Goal: Transaction & Acquisition: Purchase product/service

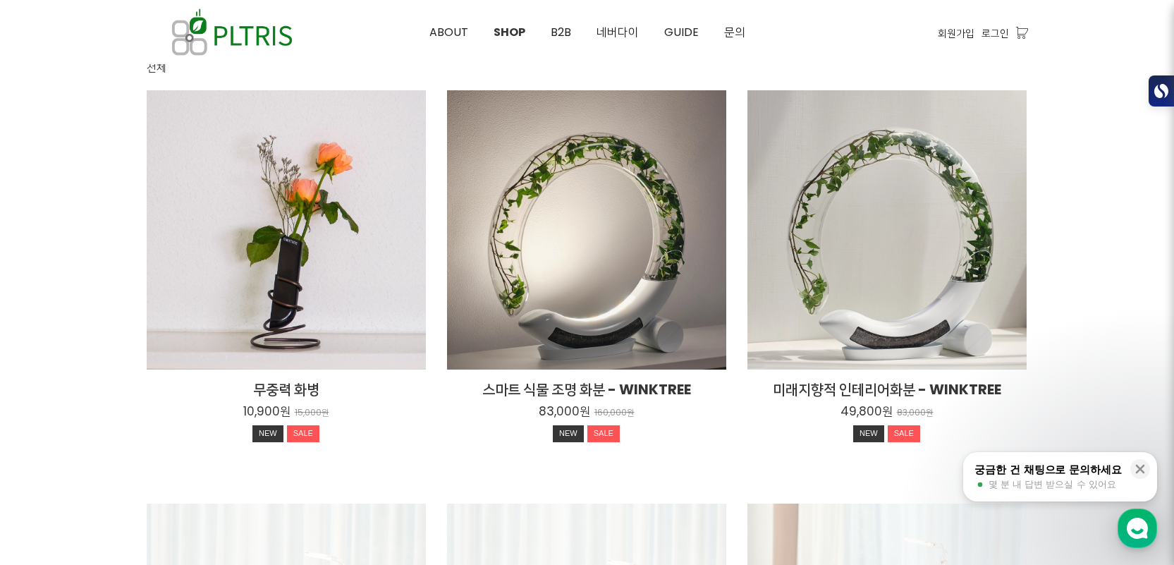
scroll to position [153, 0]
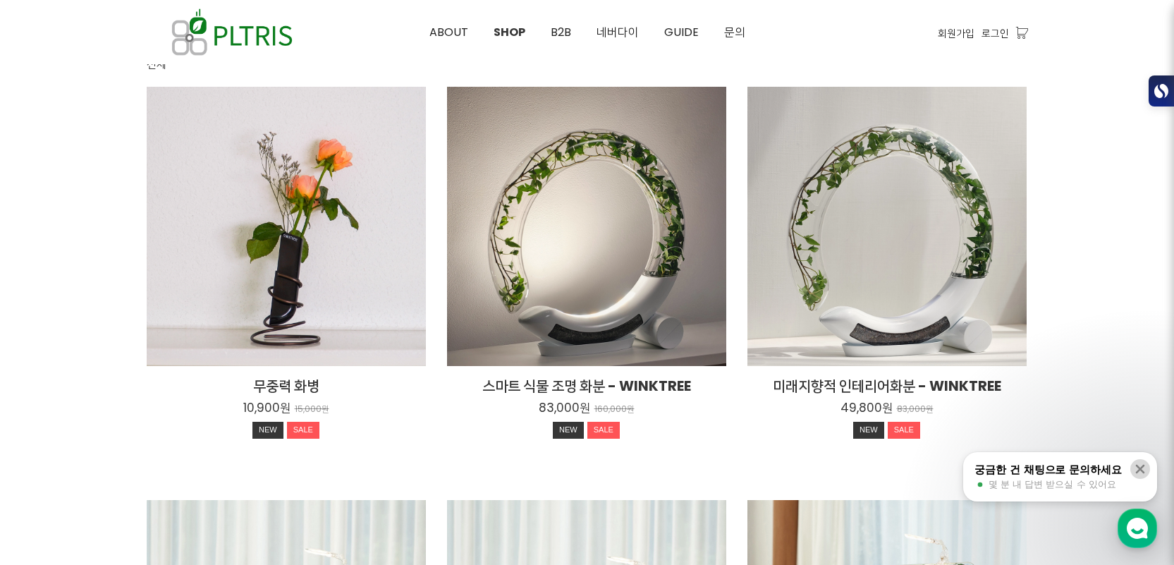
click at [1140, 469] on icon at bounding box center [1140, 469] width 9 height 9
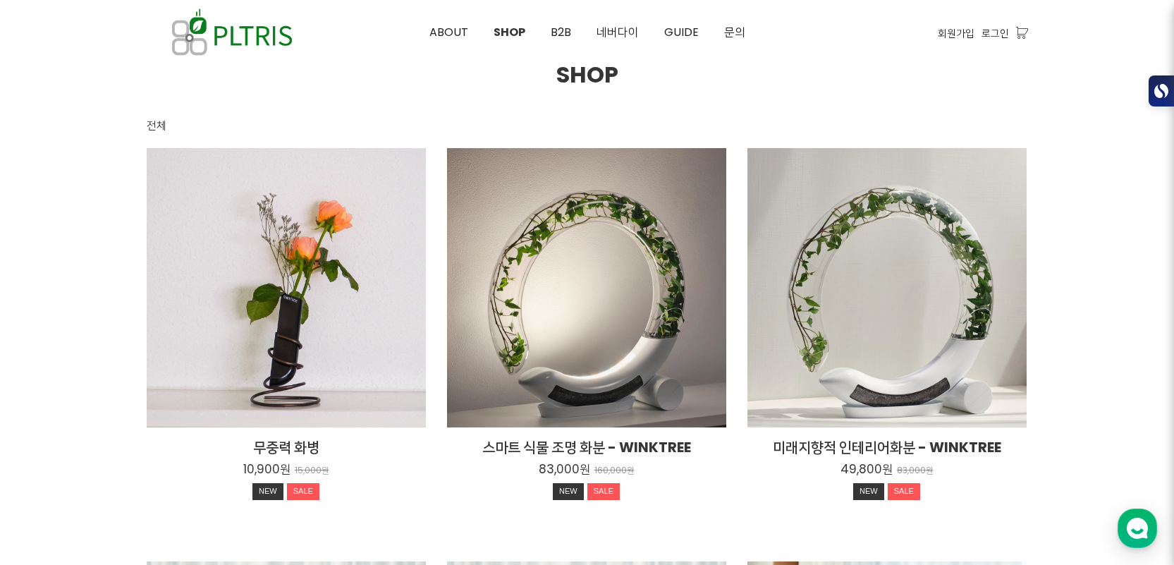
scroll to position [95, 0]
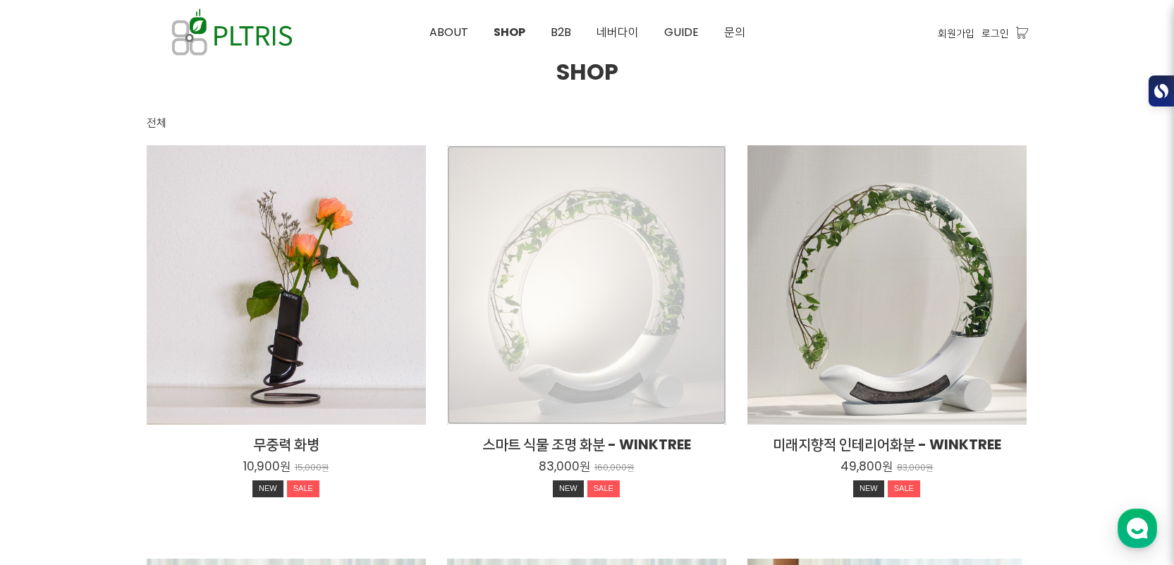
click at [626, 257] on div "스마트 식물 조명 화분 - WINKTREE 83,000원 160,000원 NEW SALE" at bounding box center [586, 284] width 279 height 279
